Goal: Information Seeking & Learning: Learn about a topic

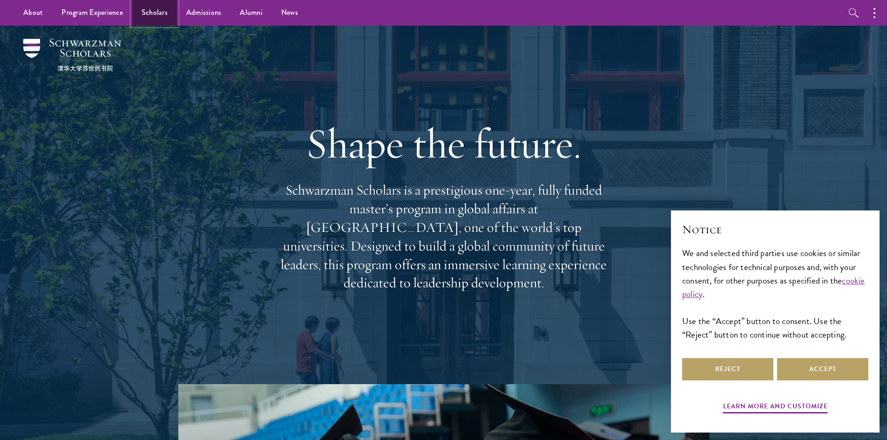
click at [140, 2] on link "Scholars" at bounding box center [154, 13] width 45 height 26
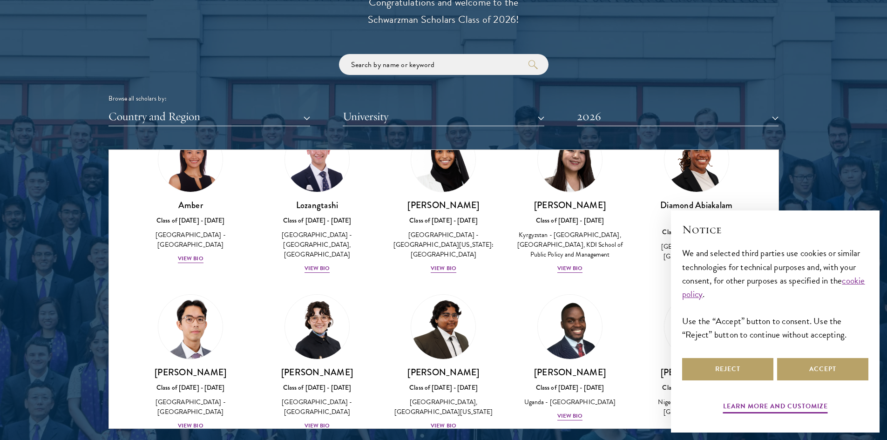
scroll to position [61, 0]
click at [819, 373] on button "Accept" at bounding box center [822, 369] width 91 height 22
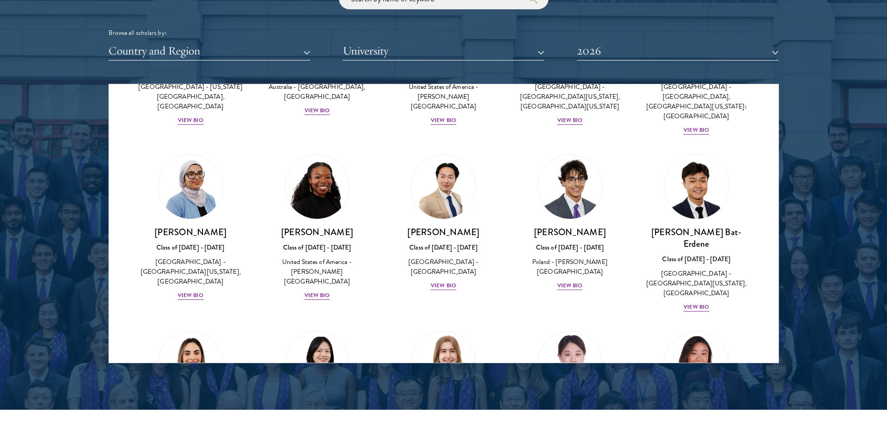
scroll to position [466, 0]
click at [435, 281] on div "View Bio" at bounding box center [444, 285] width 26 height 9
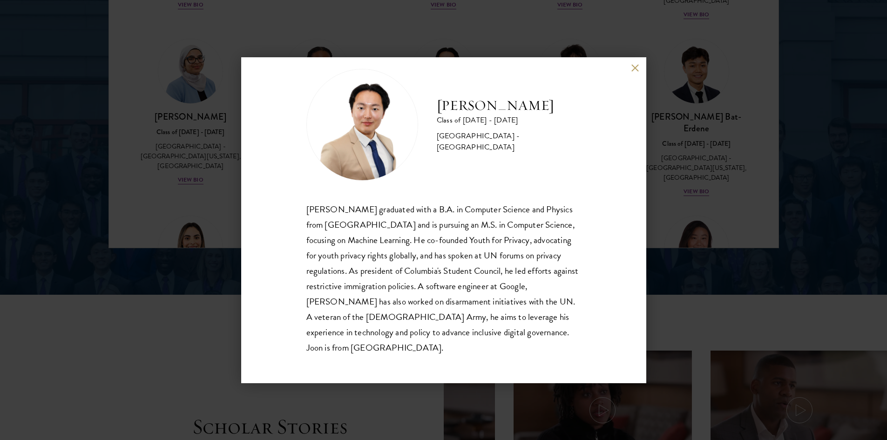
scroll to position [1293, 0]
